Goal: Task Accomplishment & Management: Complete application form

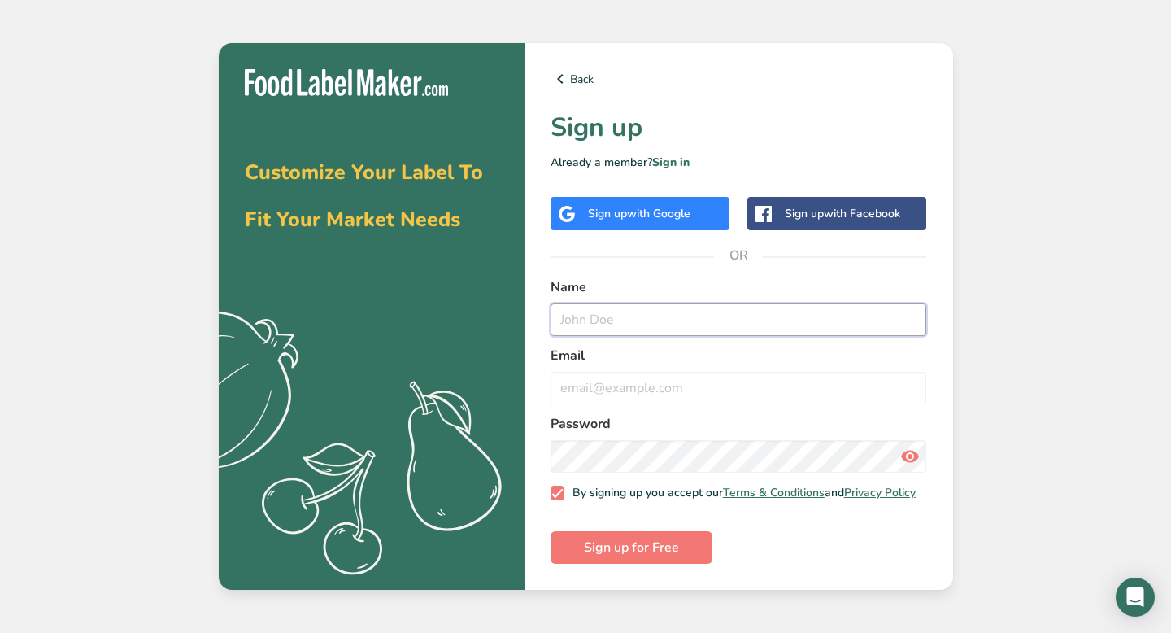
click at [574, 312] on input "text" at bounding box center [739, 319] width 376 height 33
type input "camila"
click at [564, 388] on input "email" at bounding box center [739, 388] width 376 height 33
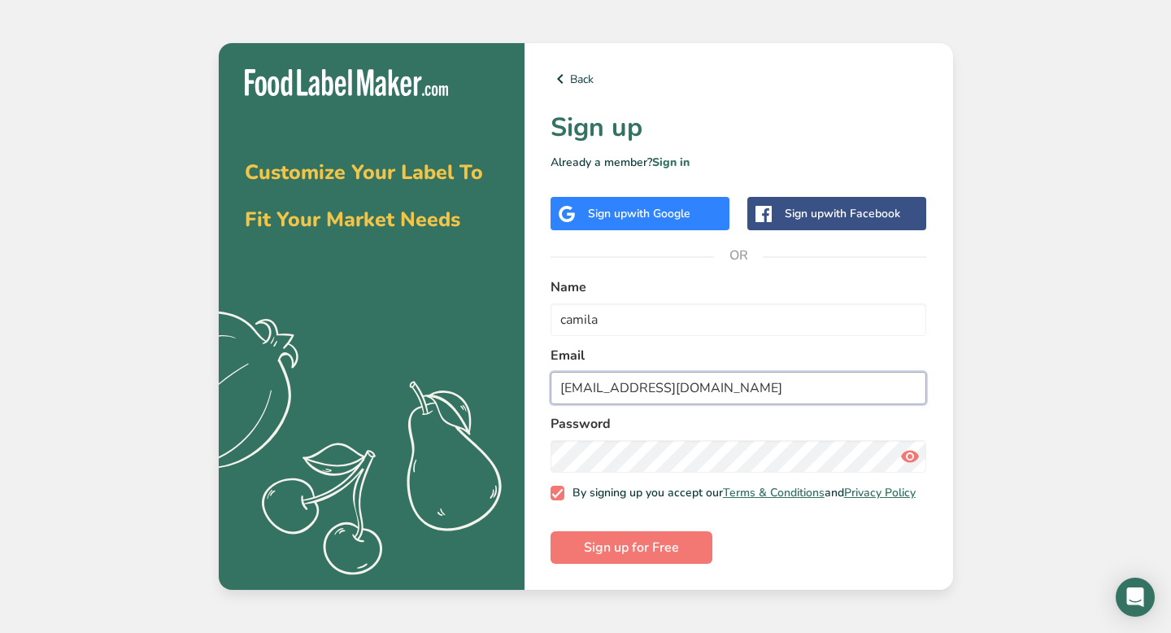
type input "[EMAIL_ADDRESS][DOMAIN_NAME]"
click at [584, 542] on span "Sign up for Free" at bounding box center [631, 547] width 95 height 20
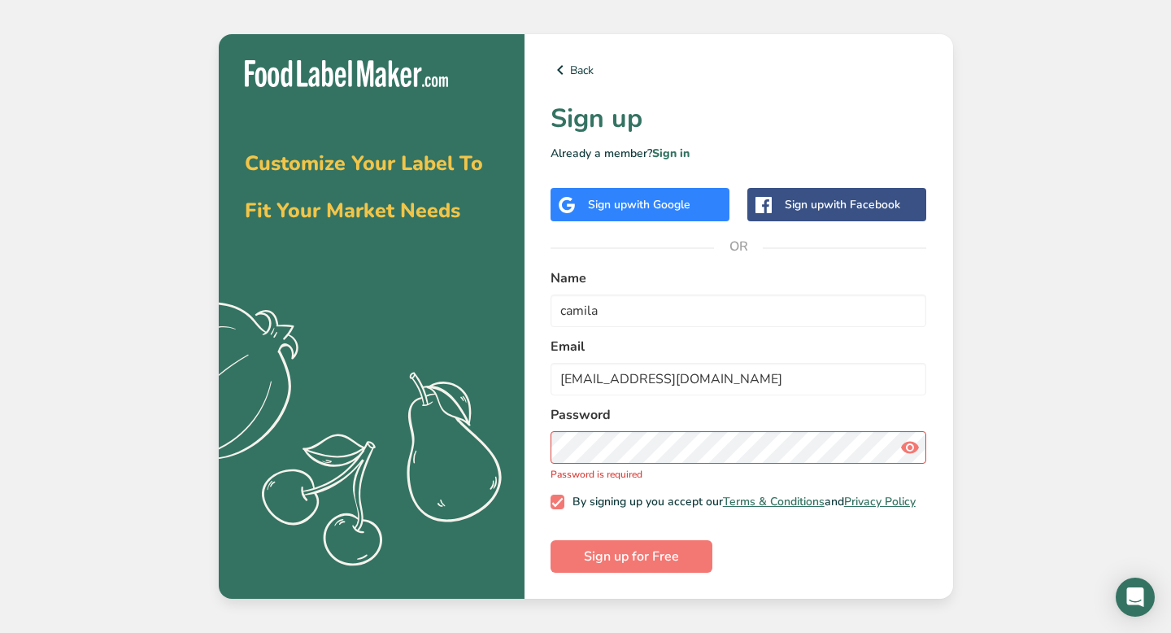
click at [613, 485] on form "Name [PERSON_NAME] [EMAIL_ADDRESS][DOMAIN_NAME] Password Password is required B…" at bounding box center [739, 420] width 376 height 304
click at [613, 472] on p "Password is required" at bounding box center [739, 474] width 376 height 15
click at [613, 467] on p "Password is required" at bounding box center [739, 474] width 376 height 15
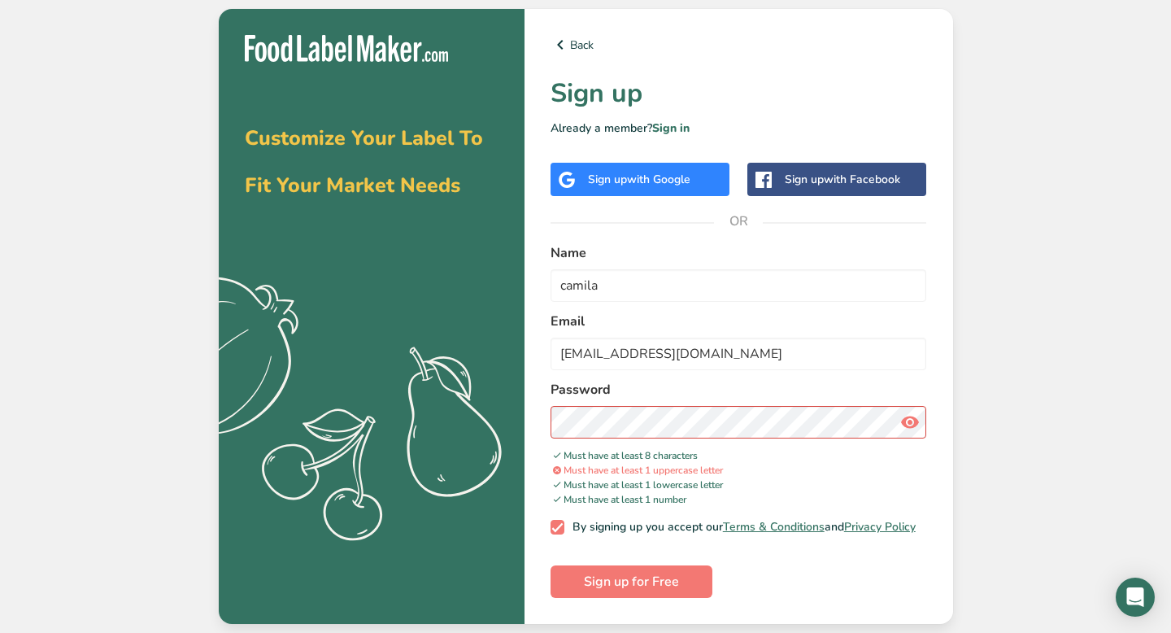
click at [905, 431] on icon at bounding box center [910, 421] width 20 height 29
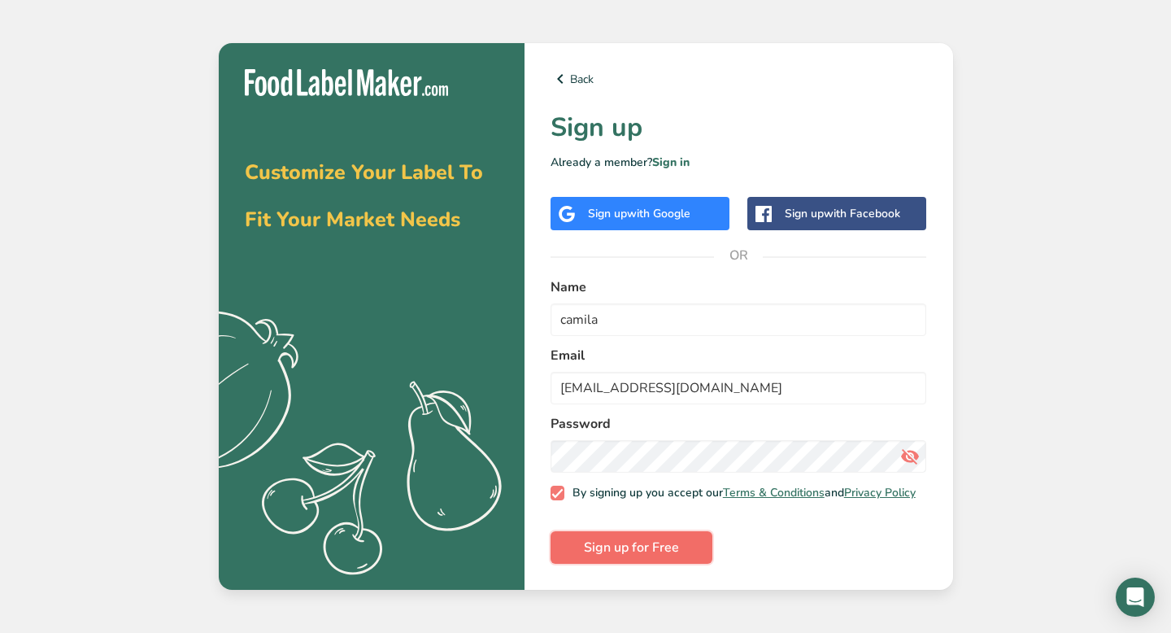
click at [615, 564] on button "Sign up for Free" at bounding box center [632, 547] width 162 height 33
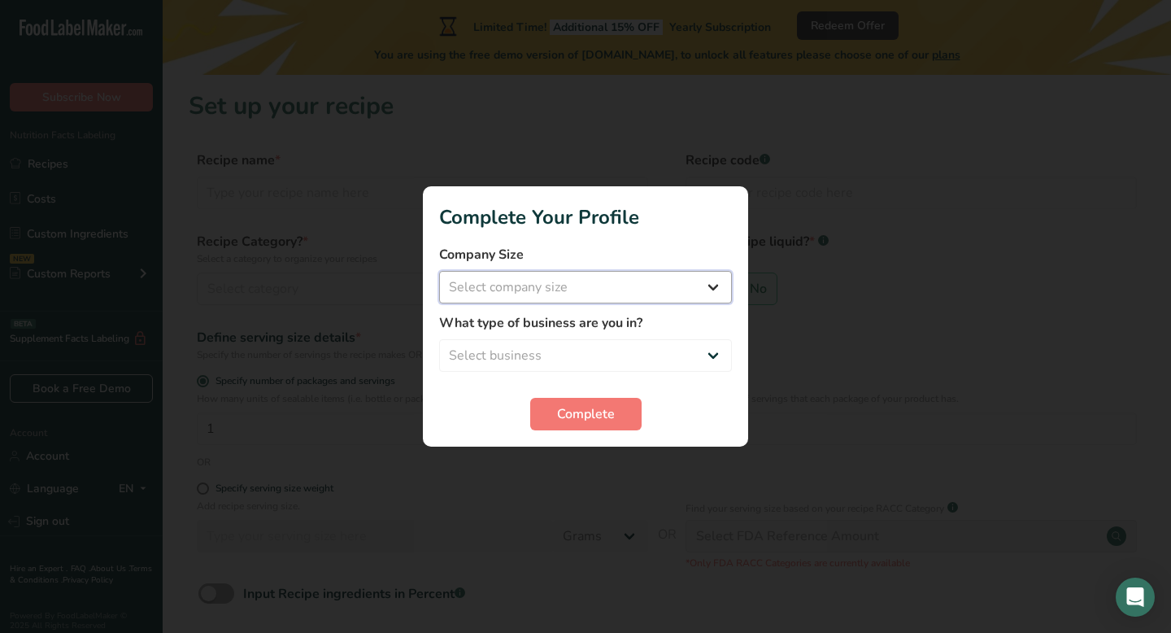
click at [635, 302] on select "Select company size Fewer than 10 Employees 10 to 50 Employees 51 to 500 Employ…" at bounding box center [585, 287] width 293 height 33
select select "1"
click at [439, 271] on select "Select company size Fewer than 10 Employees 10 to 50 Employees 51 to 500 Employ…" at bounding box center [585, 287] width 293 height 33
click at [624, 339] on select "Select business Packaged Food Manufacturer Restaurant & Cafe Bakery Meal Plans …" at bounding box center [585, 355] width 293 height 33
select select "5"
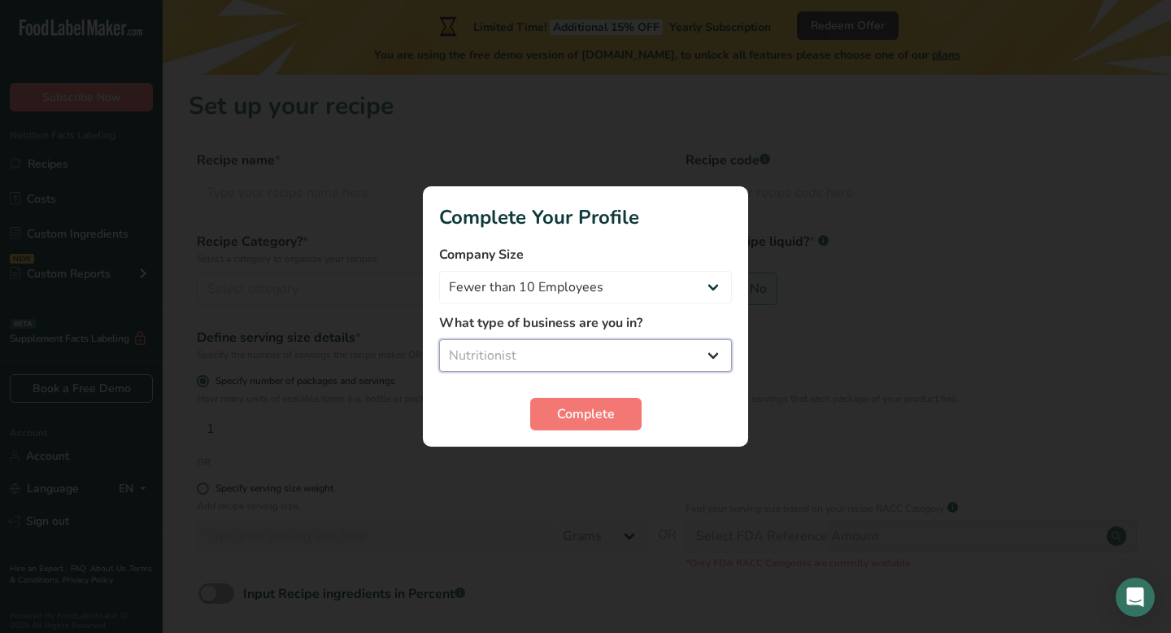
click at [439, 339] on select "Select business Packaged Food Manufacturer Restaurant & Cafe Bakery Meal Plans …" at bounding box center [585, 355] width 293 height 33
click at [585, 424] on button "Complete" at bounding box center [585, 414] width 111 height 33
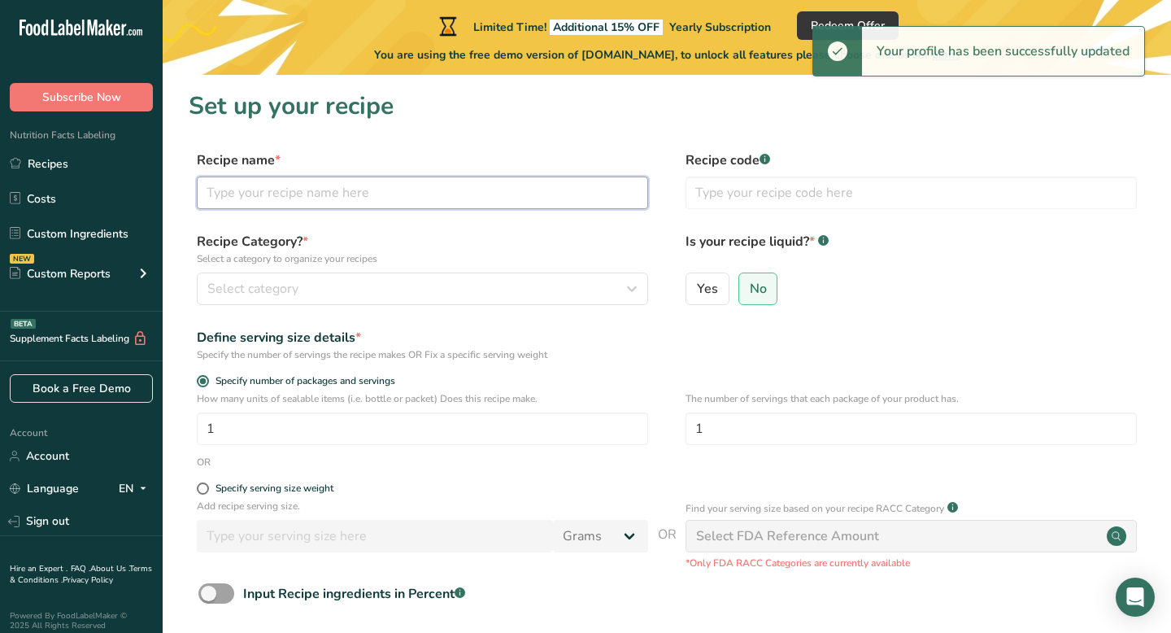
click at [565, 205] on input "text" at bounding box center [422, 192] width 451 height 33
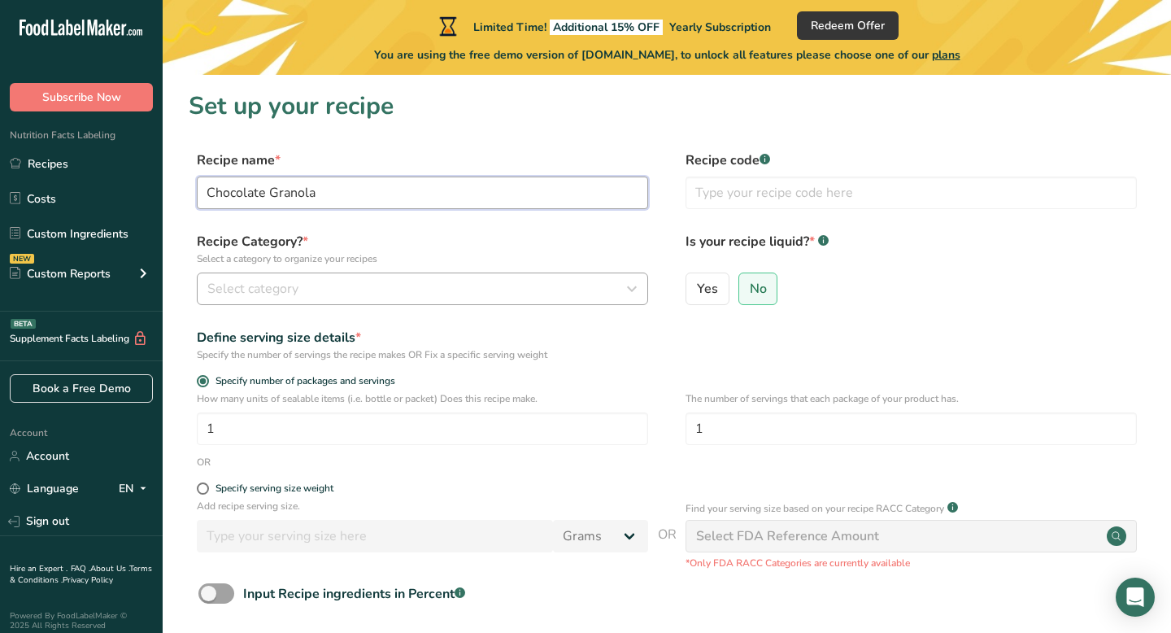
type input "Chocolate Granola"
click at [372, 295] on div "Select category" at bounding box center [417, 289] width 420 height 20
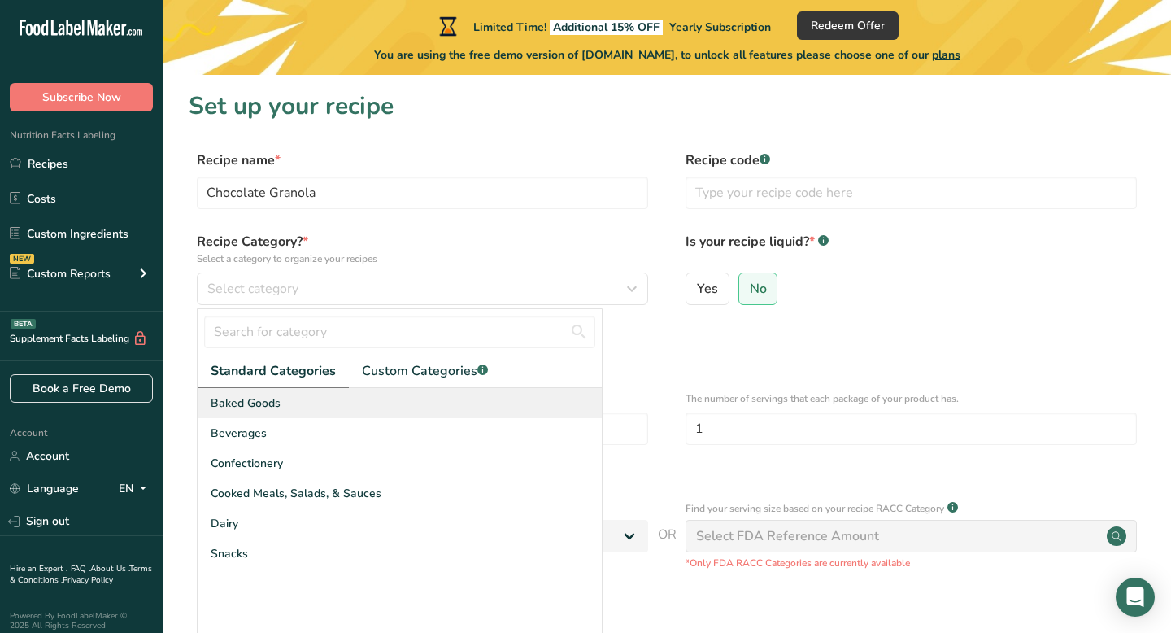
click at [342, 410] on div "Baked Goods" at bounding box center [400, 403] width 404 height 30
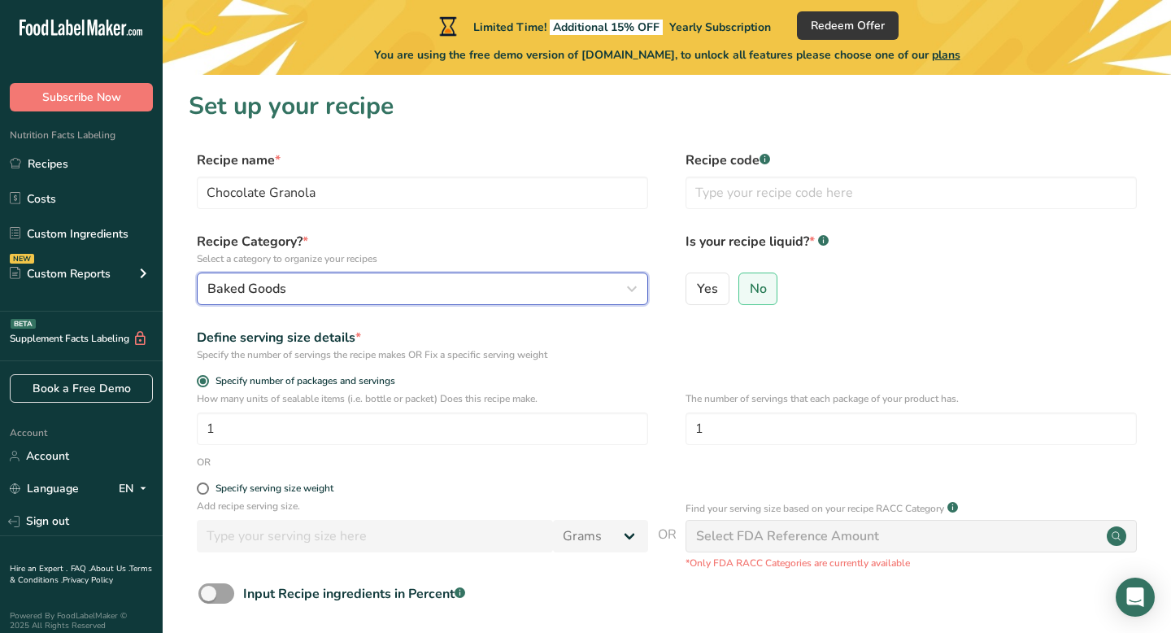
click at [368, 293] on div "Baked Goods" at bounding box center [417, 289] width 420 height 20
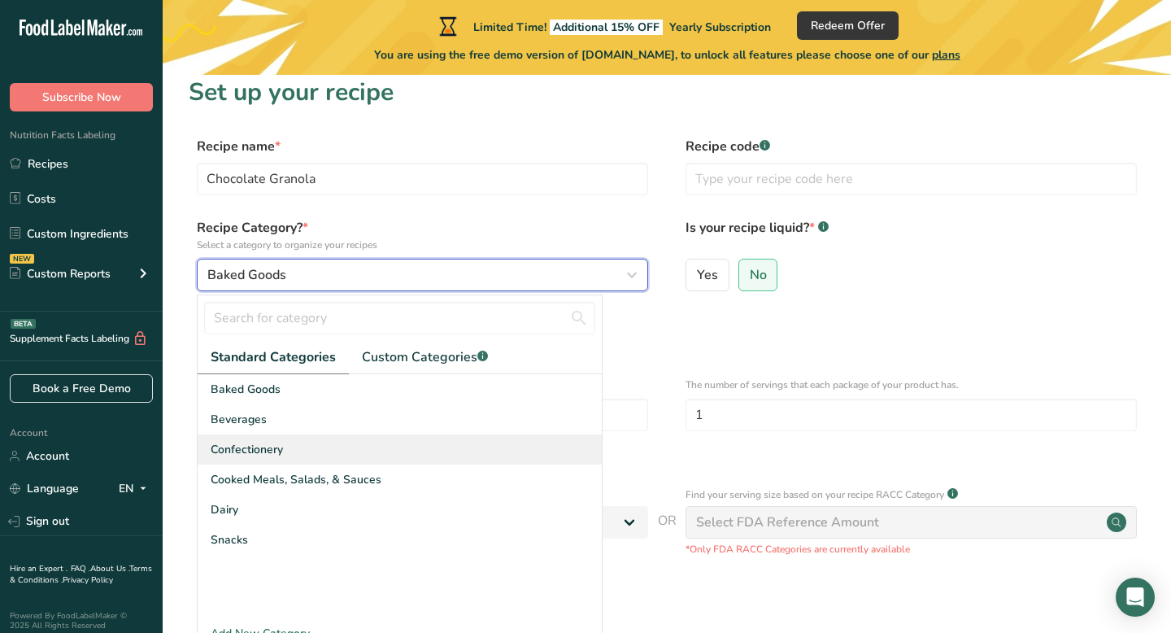
scroll to position [15, 0]
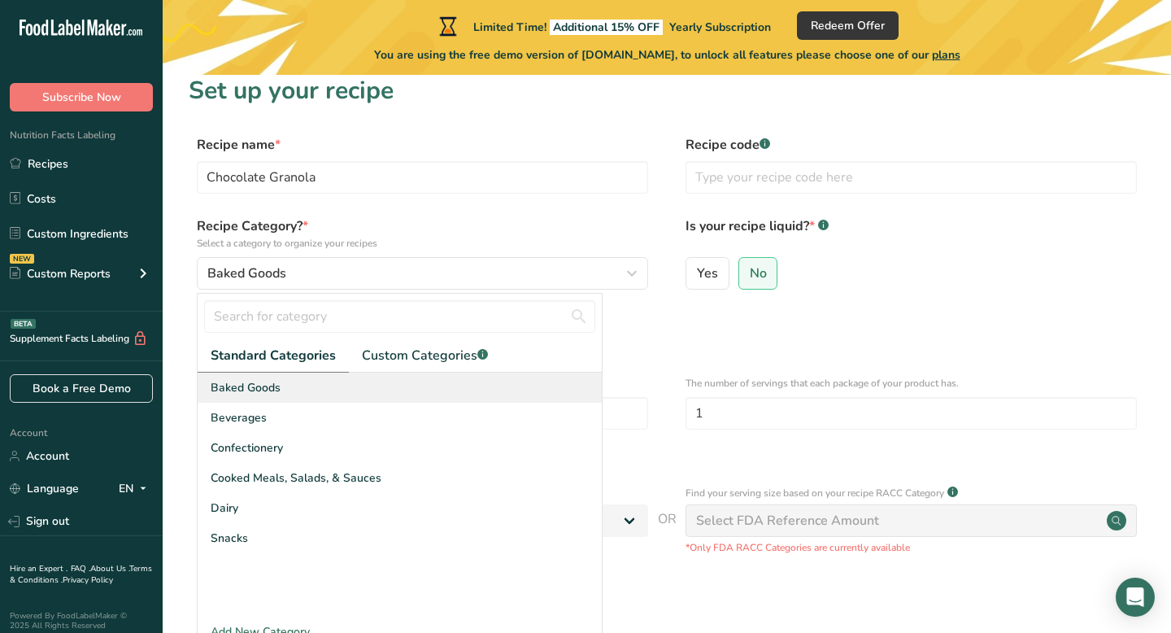
click at [357, 394] on div "Baked Goods" at bounding box center [400, 387] width 404 height 30
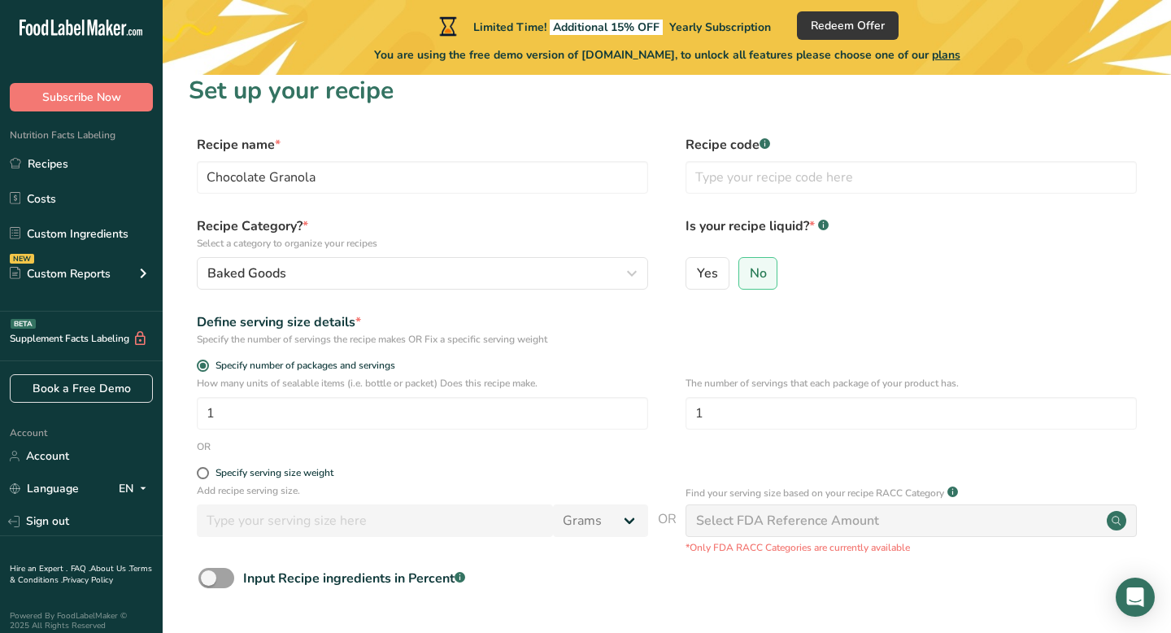
scroll to position [77, 0]
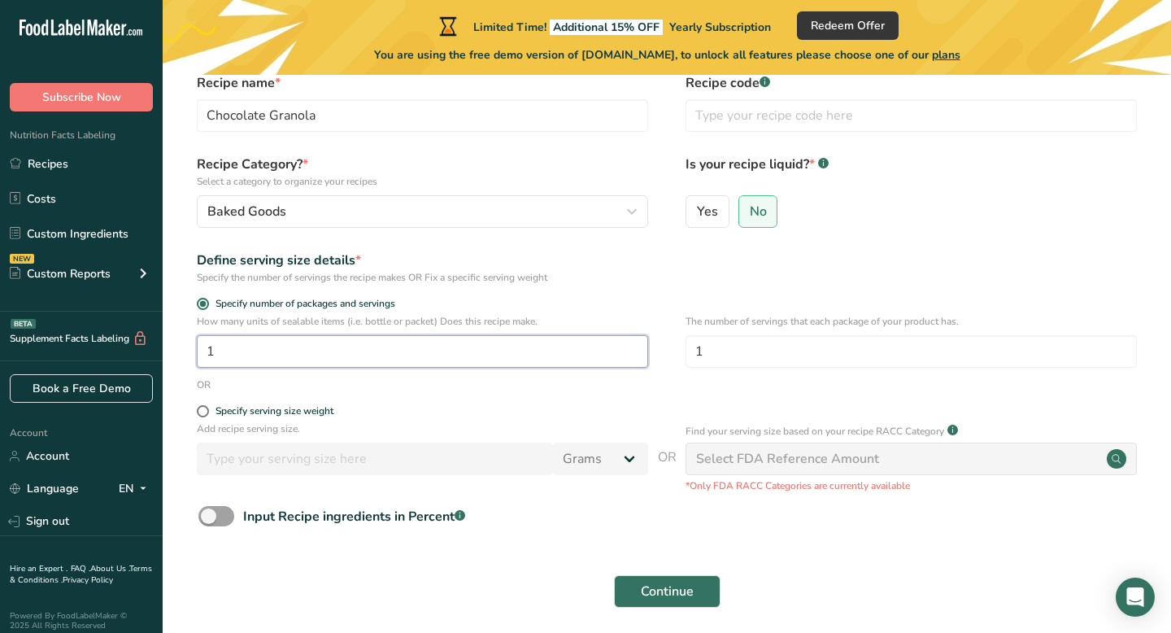
click at [375, 354] on input "1" at bounding box center [422, 351] width 451 height 33
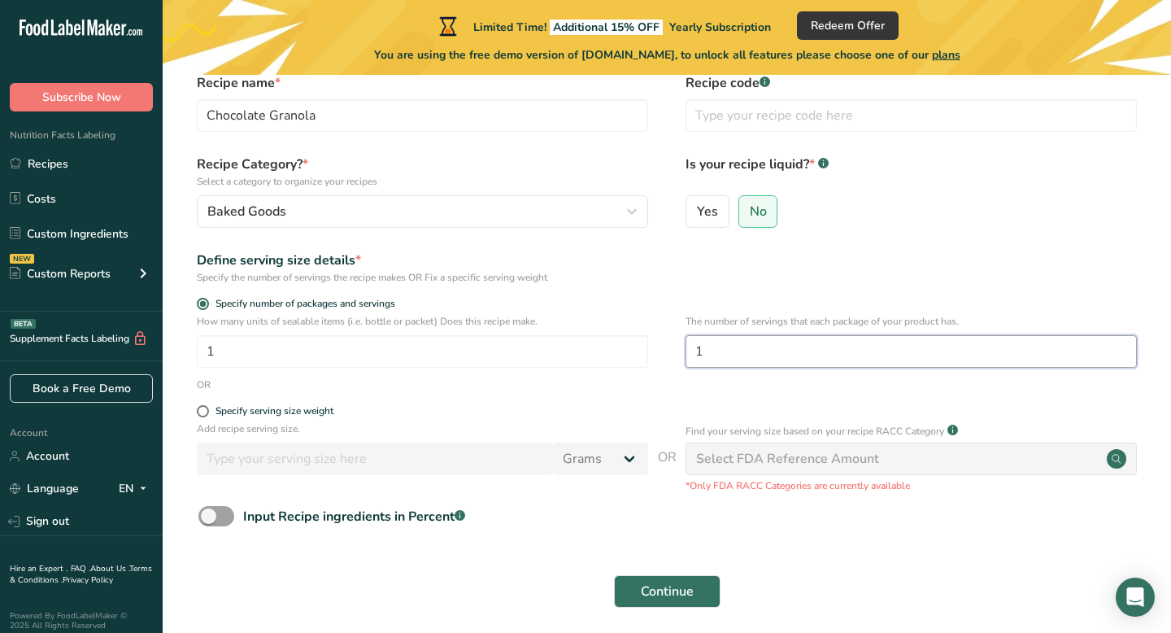
click at [710, 363] on input "1" at bounding box center [910, 351] width 451 height 33
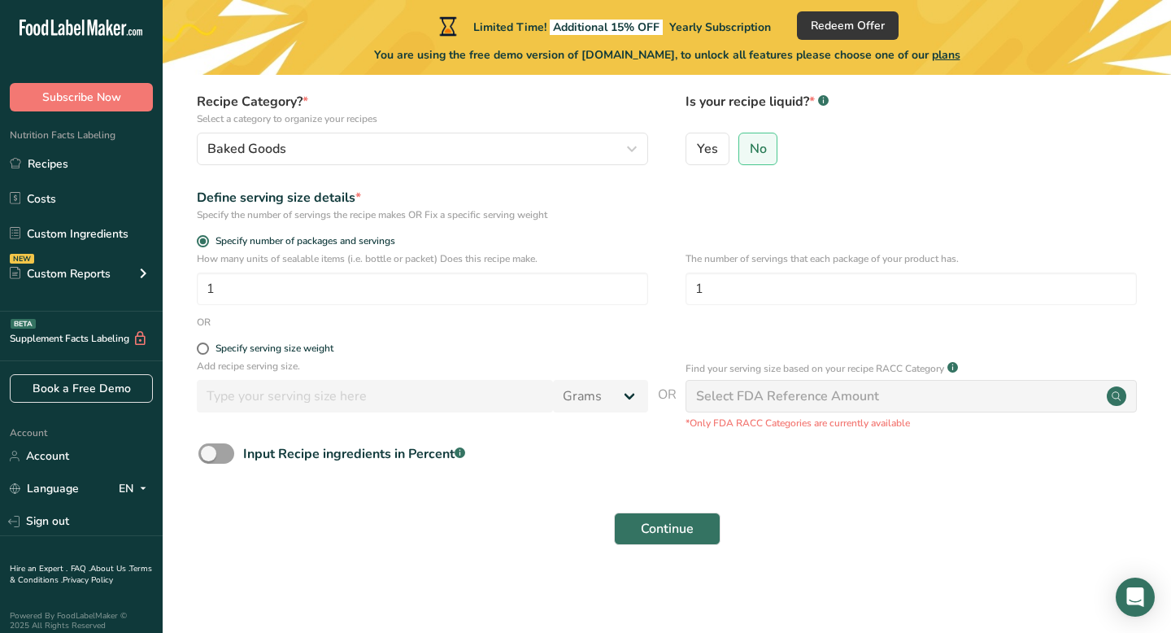
click at [786, 380] on div "Select FDA Reference Amount" at bounding box center [910, 396] width 451 height 33
click at [395, 414] on div "Add recipe serving size. Grams kg mg mcg lb oz l mL fl oz tbsp tsp cup qt gallon" at bounding box center [422, 390] width 451 height 62
click at [324, 351] on div "Specify serving size weight" at bounding box center [274, 348] width 118 height 12
click at [207, 351] on input "Specify serving size weight" at bounding box center [202, 348] width 11 height 11
radio input "true"
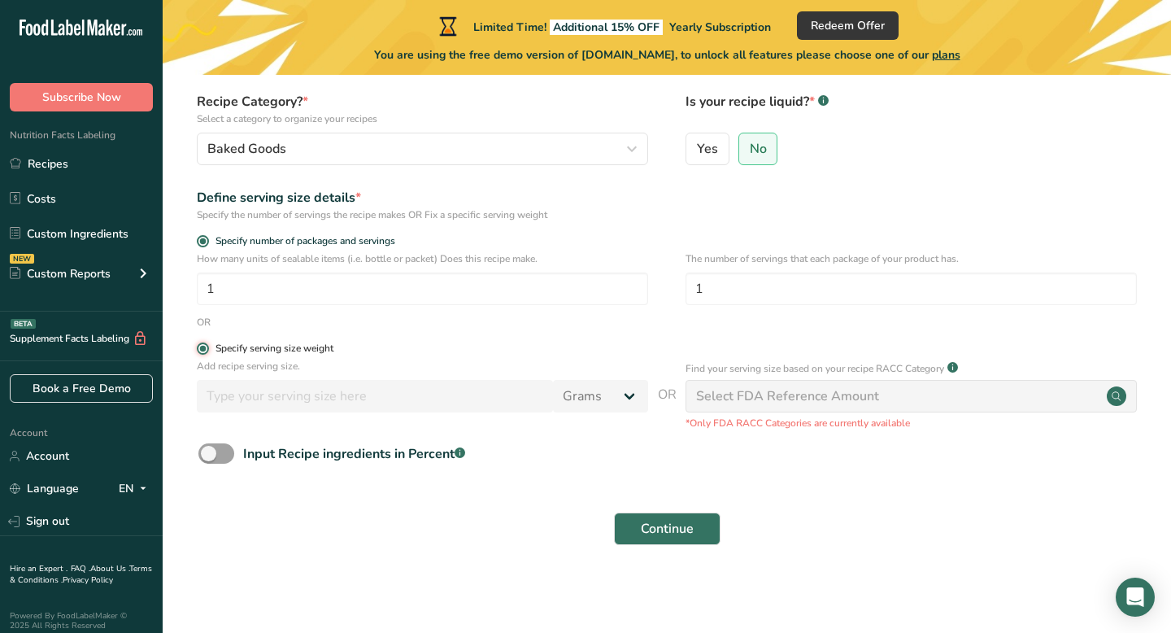
radio input "false"
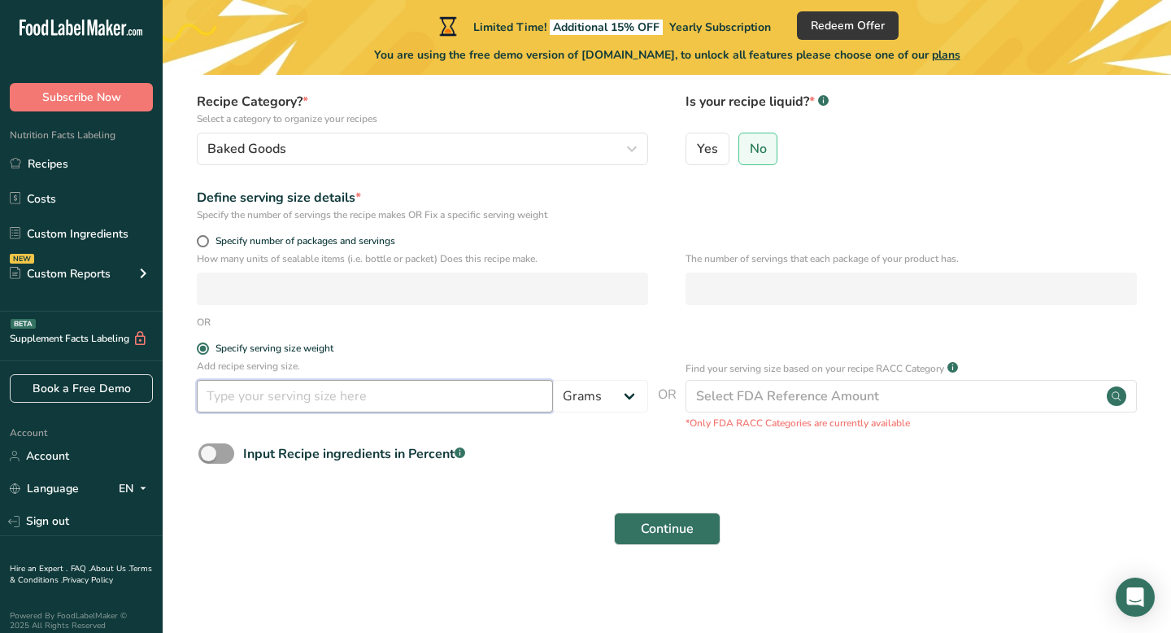
click at [324, 395] on input "number" at bounding box center [375, 396] width 356 height 33
click at [214, 448] on span at bounding box center [216, 453] width 36 height 20
click at [209, 448] on input "Input Recipe ingredients in Percent .a-a{fill:#347362;}.b-a{fill:#fff;}" at bounding box center [203, 453] width 11 height 11
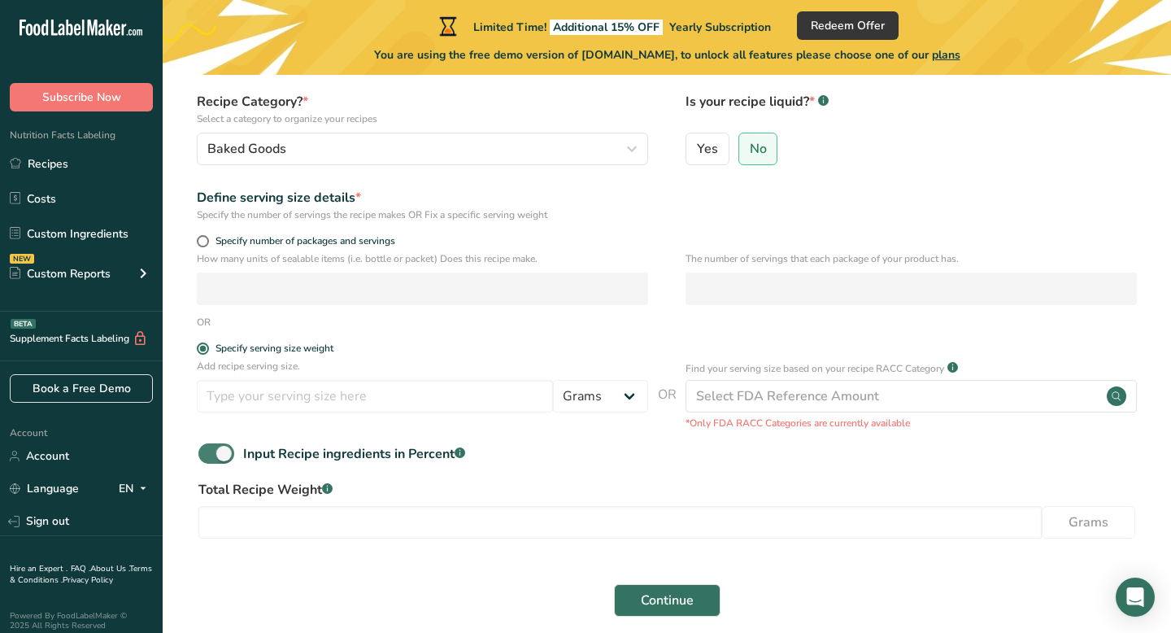
click at [215, 449] on span at bounding box center [216, 453] width 36 height 20
click at [209, 449] on input "Input Recipe ingredients in Percent .a-a{fill:#347362;}.b-a{fill:#fff;}" at bounding box center [203, 453] width 11 height 11
checkbox input "false"
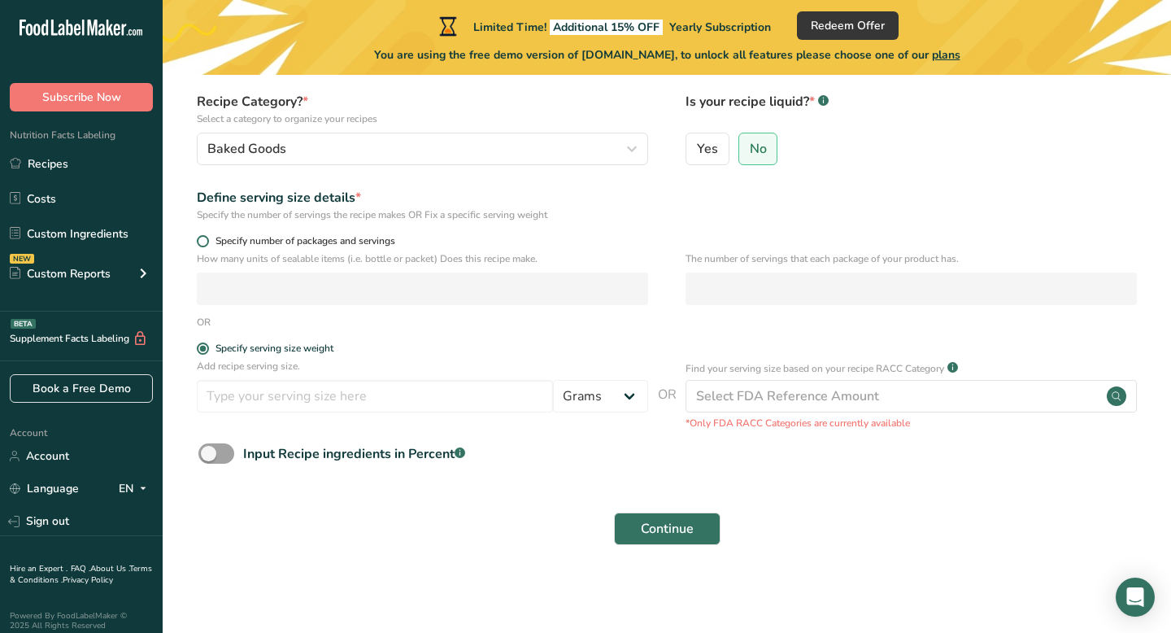
click at [207, 241] on span at bounding box center [203, 241] width 12 height 12
click at [207, 241] on input "Specify number of packages and servings" at bounding box center [202, 241] width 11 height 11
radio input "true"
radio input "false"
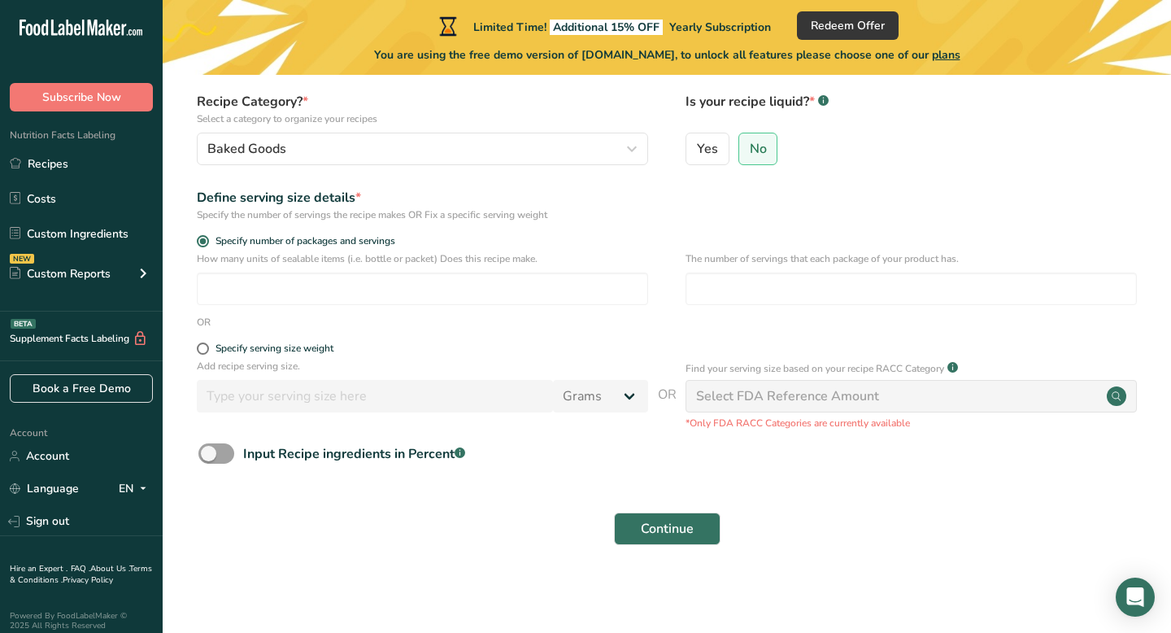
click at [264, 307] on div "How many units of sealable items (i.e. bottle or packet) Does this recipe make.…" at bounding box center [667, 282] width 956 height 63
click at [265, 295] on input "number" at bounding box center [422, 288] width 451 height 33
type input "18"
click at [691, 294] on input "number" at bounding box center [910, 288] width 451 height 33
type input "18"
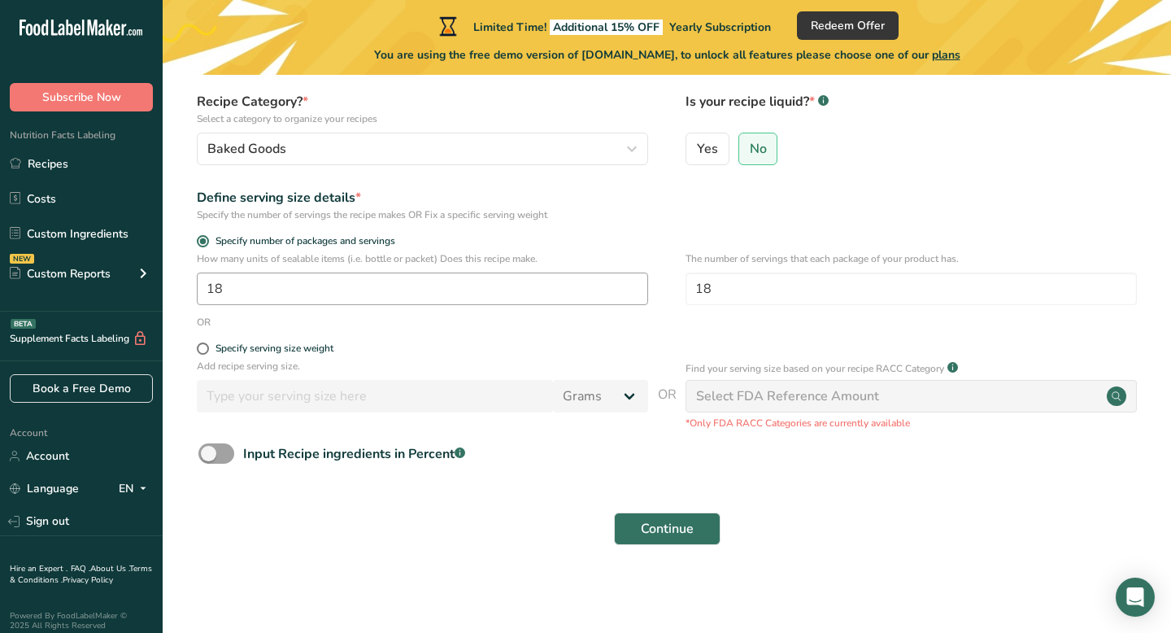
click at [416, 307] on div "How many units of sealable items (i.e. bottle or packet) Does this recipe make.…" at bounding box center [667, 282] width 956 height 63
click at [416, 289] on input "18" at bounding box center [422, 288] width 451 height 33
type input "1"
click at [506, 572] on section "Set up your recipe Recipe name * Chocolate Granola Recipe code .a-a{fill:#34736…" at bounding box center [667, 258] width 1008 height 646
click at [810, 390] on div "Select FDA Reference Amount" at bounding box center [787, 396] width 183 height 20
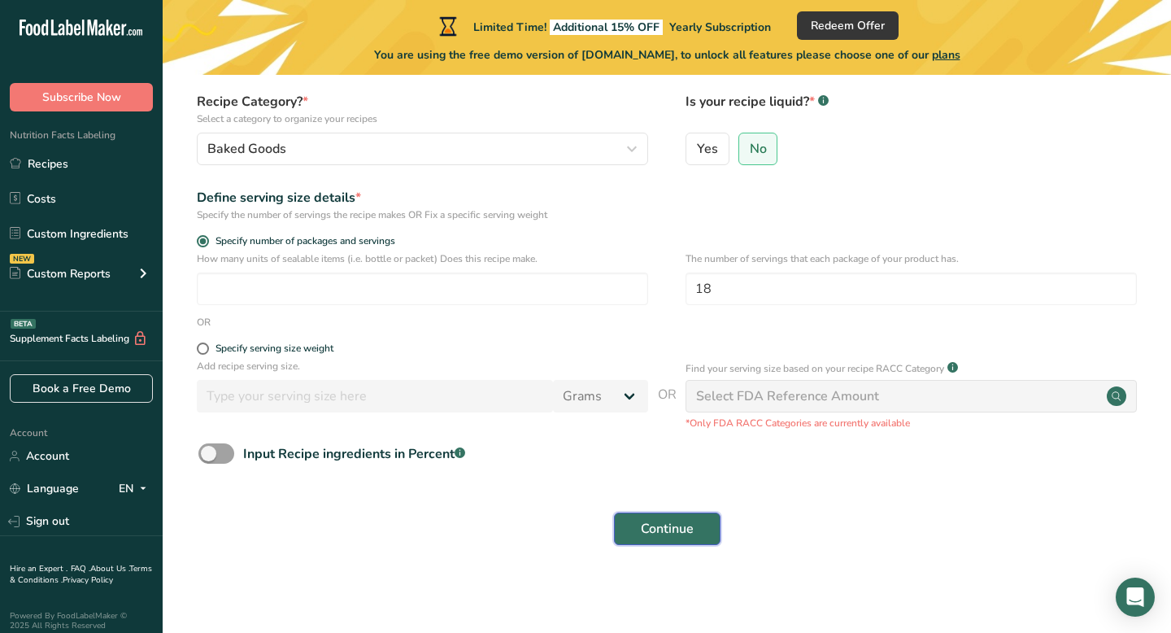
click at [644, 534] on span "Continue" at bounding box center [667, 529] width 53 height 20
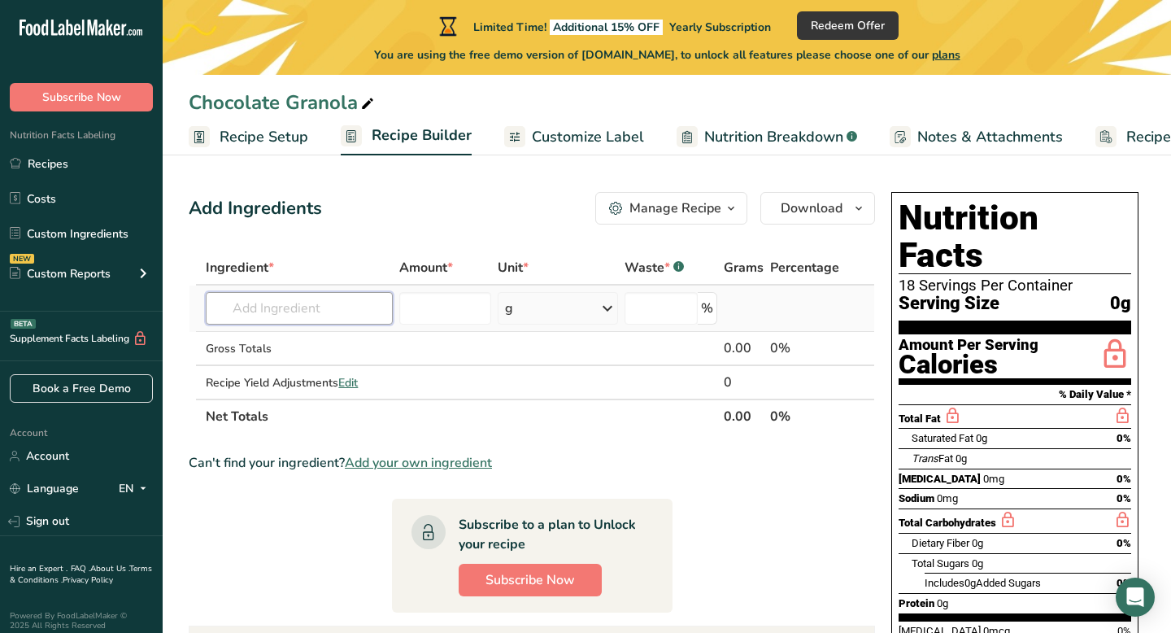
click at [364, 318] on input "text" at bounding box center [299, 308] width 187 height 33
type input "s"
